Goal: Navigation & Orientation: Find specific page/section

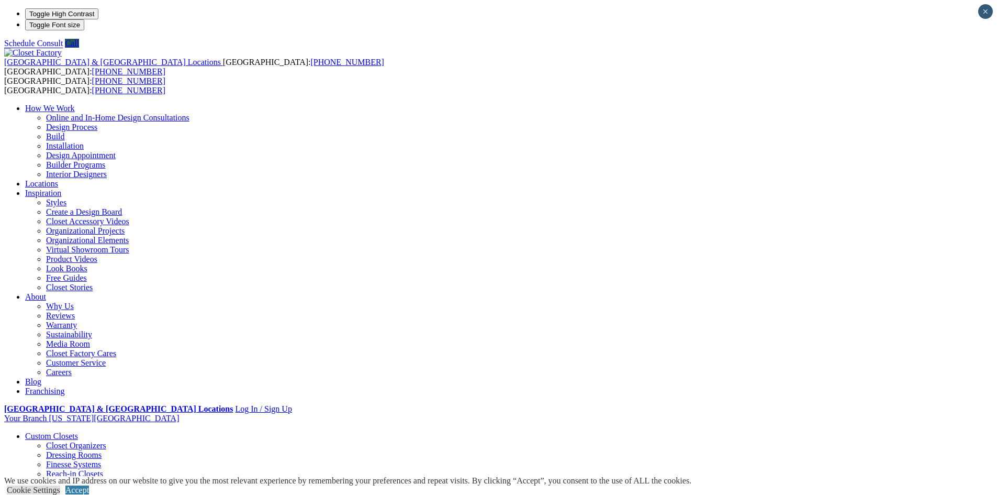
click at [102, 450] on link "Dressing Rooms" at bounding box center [73, 454] width 55 height 9
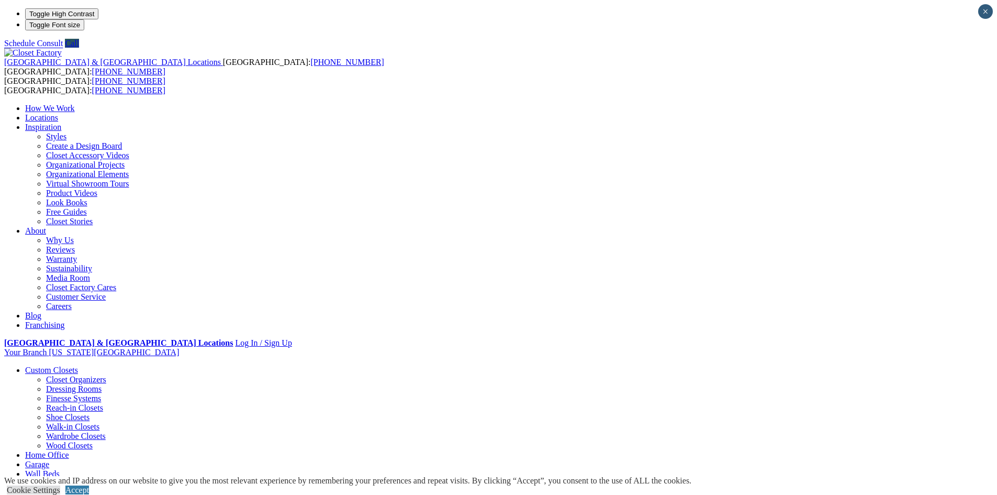
click at [685, 104] on ul "How We Work Online and In-Home Design Consultations Design Process Build Instal…" at bounding box center [498, 217] width 989 height 226
